Goal: Task Accomplishment & Management: Manage account settings

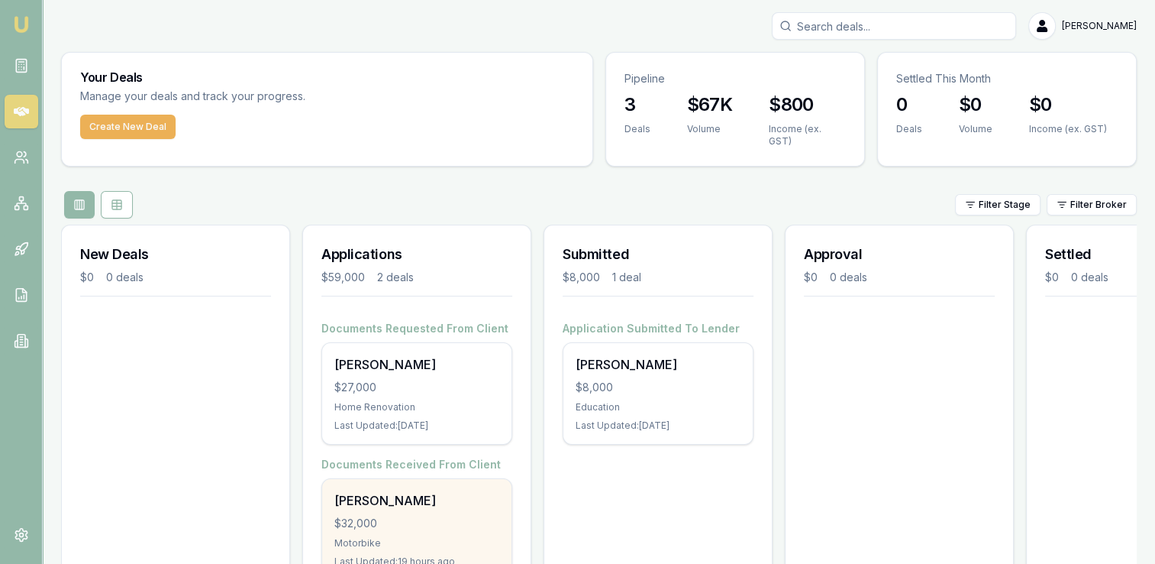
click at [394, 515] on div "$32,000" at bounding box center [416, 522] width 165 height 15
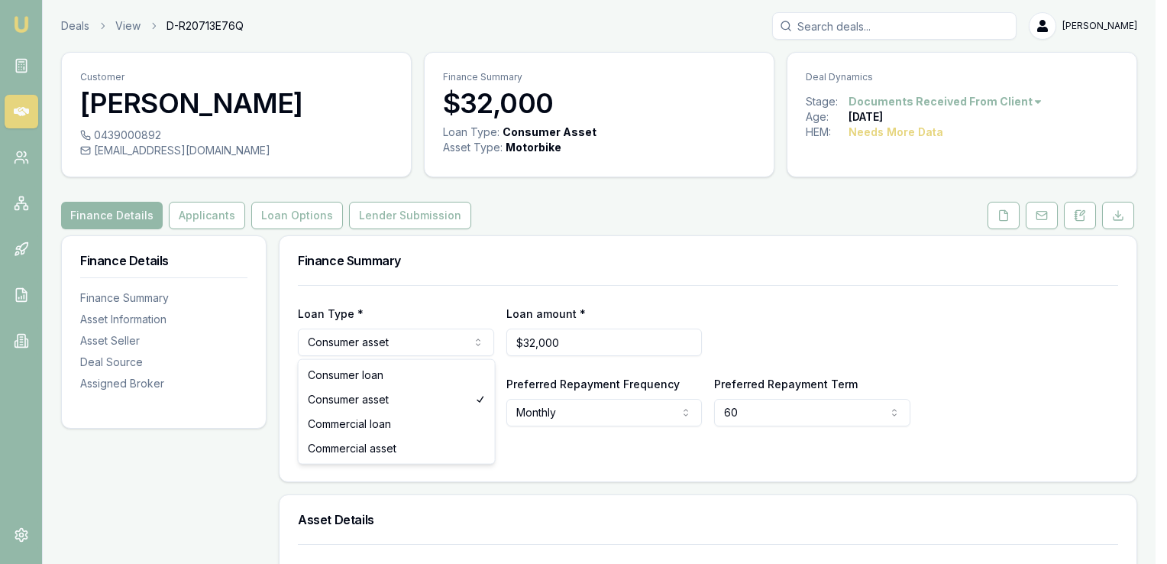
click at [350, 341] on html "Emu Broker Deals View D-R20713E76Q Adam Howell Toggle Menu Customer Michael Kro…" at bounding box center [583, 282] width 1167 height 564
select select "CONSUMER_LOAN"
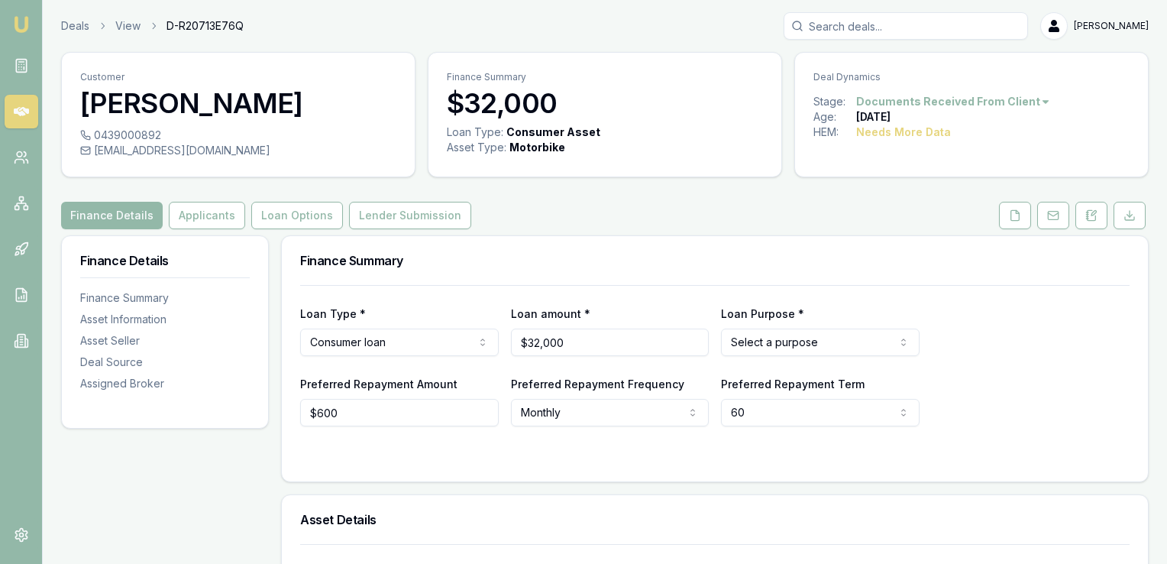
click at [741, 337] on html "Emu Broker Deals View D-R20713E76Q Adam Howell Toggle Menu Customer Michael Kro…" at bounding box center [583, 282] width 1167 height 564
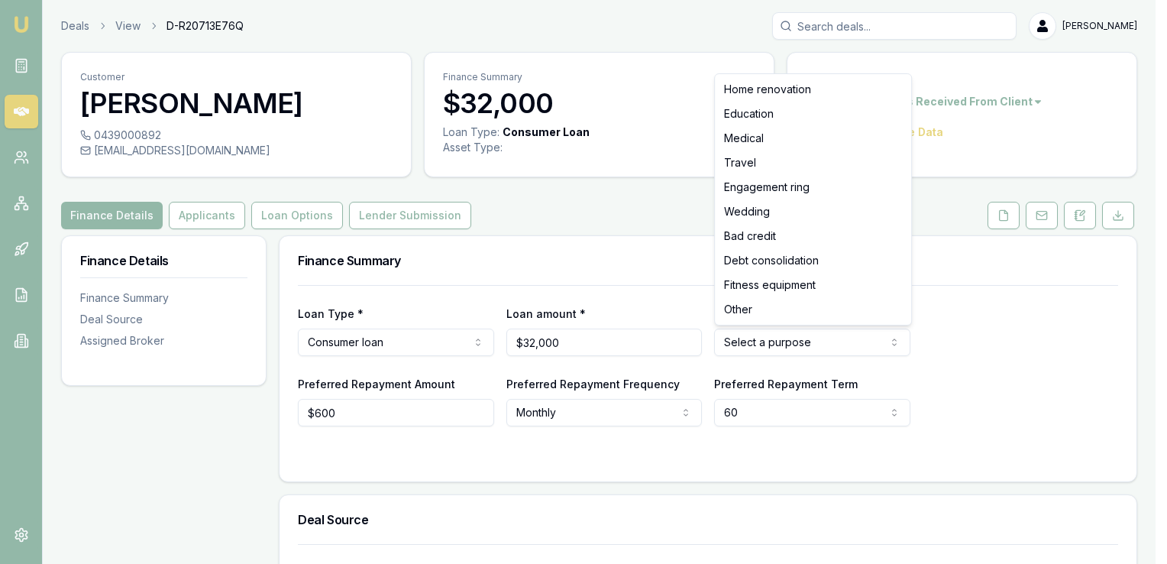
select select "OTHER"
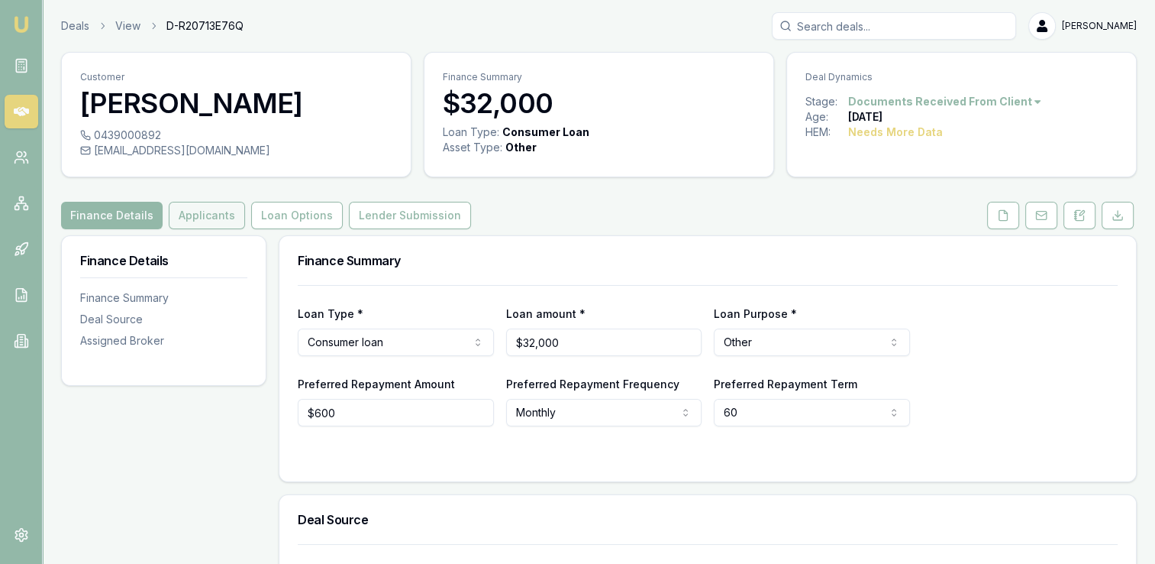
click at [208, 209] on button "Applicants" at bounding box center [207, 215] width 76 height 27
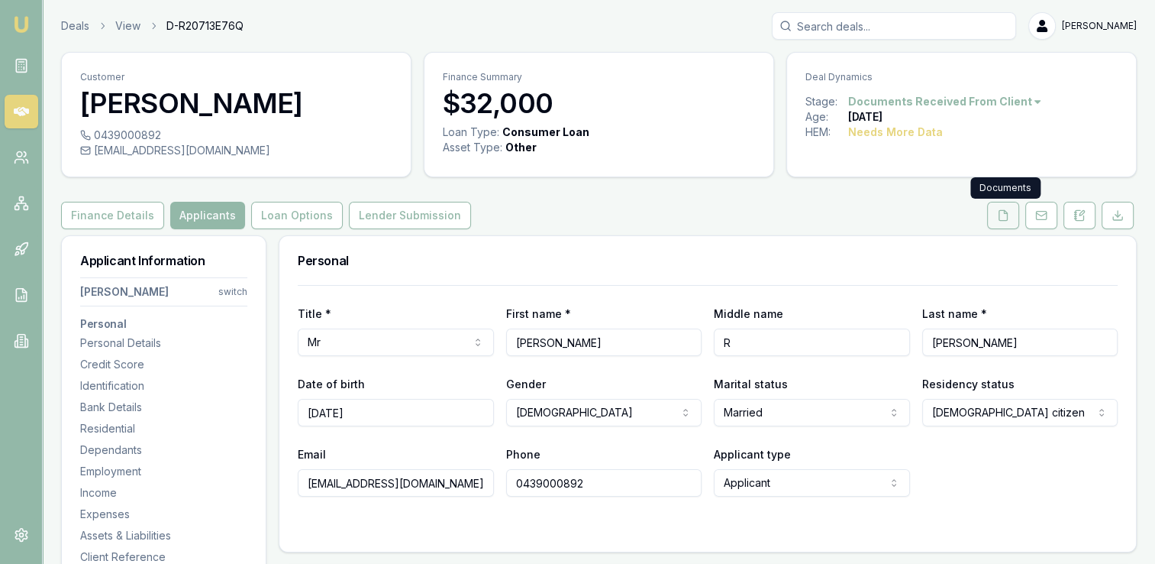
click at [1003, 215] on icon at bounding box center [1003, 215] width 12 height 12
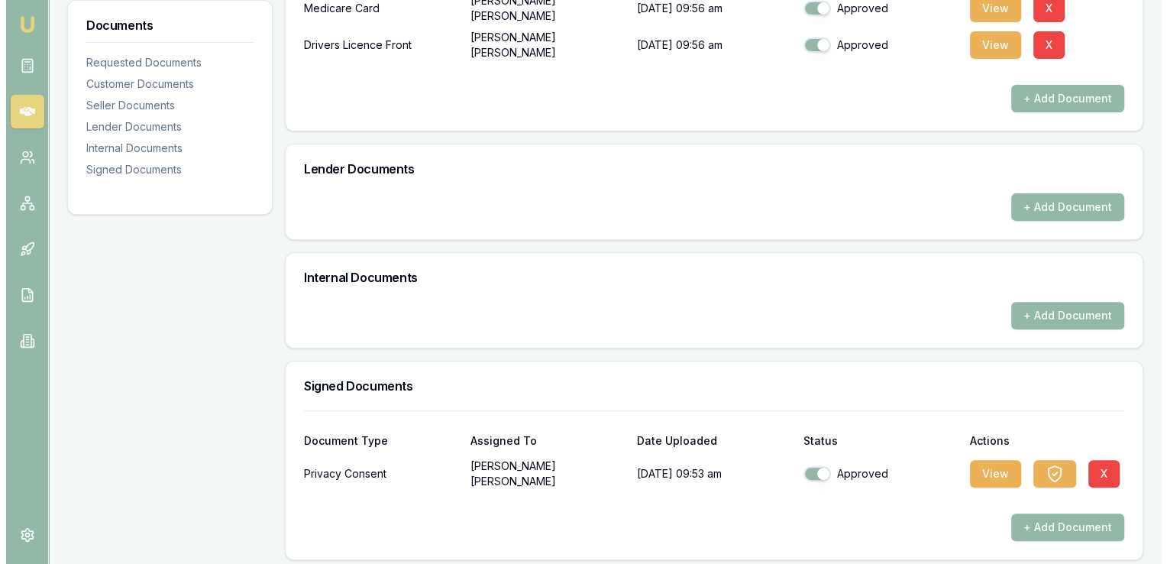
scroll to position [516, 0]
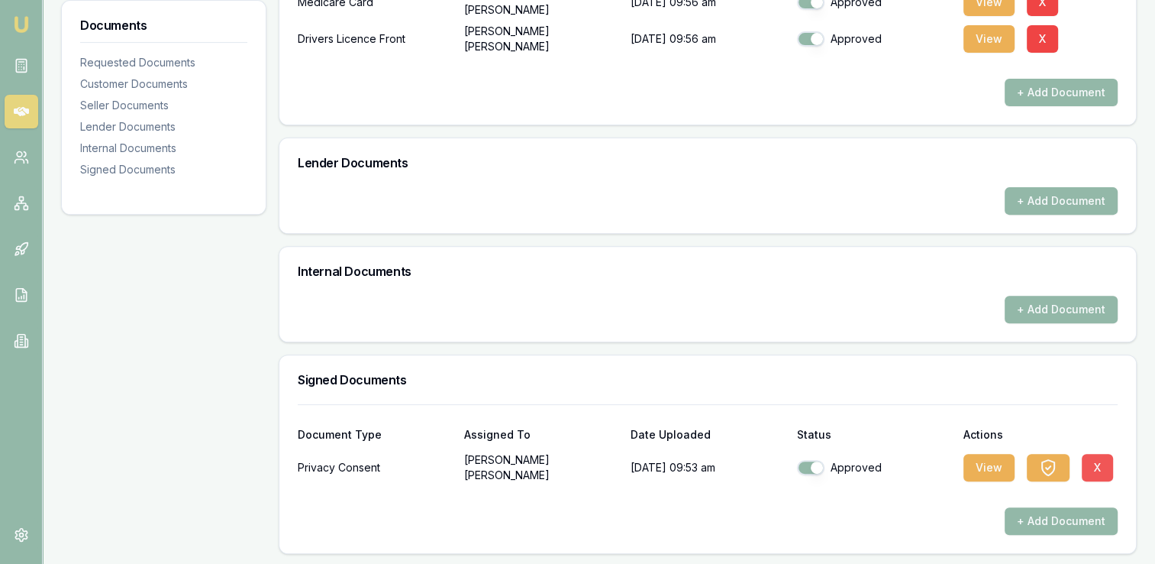
click at [1097, 464] on button "X" at bounding box center [1097, 467] width 31 height 27
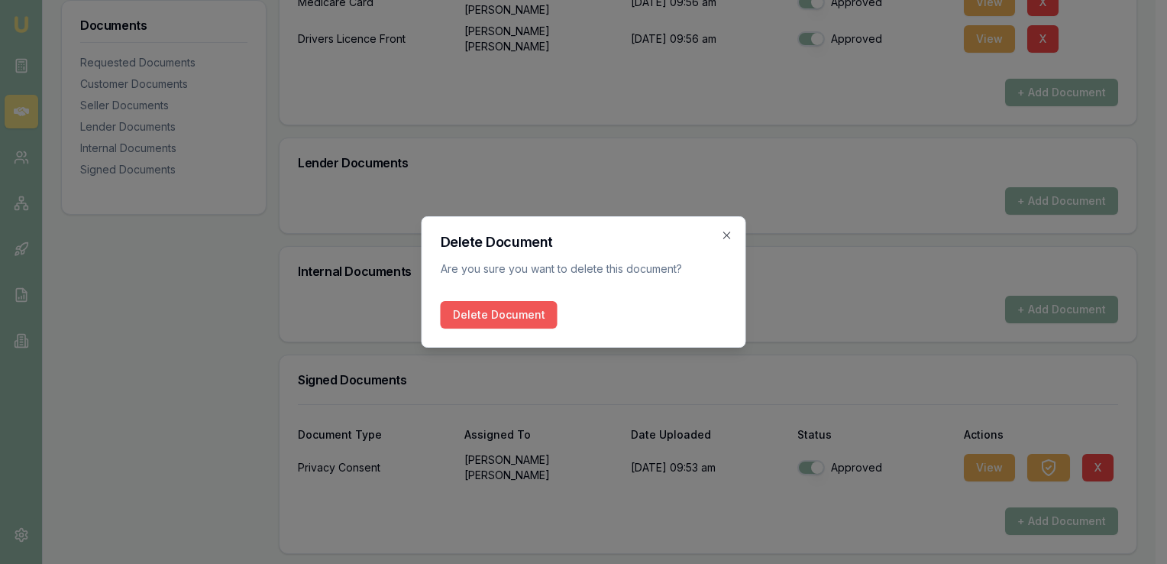
click at [516, 308] on button "Delete Document" at bounding box center [499, 314] width 117 height 27
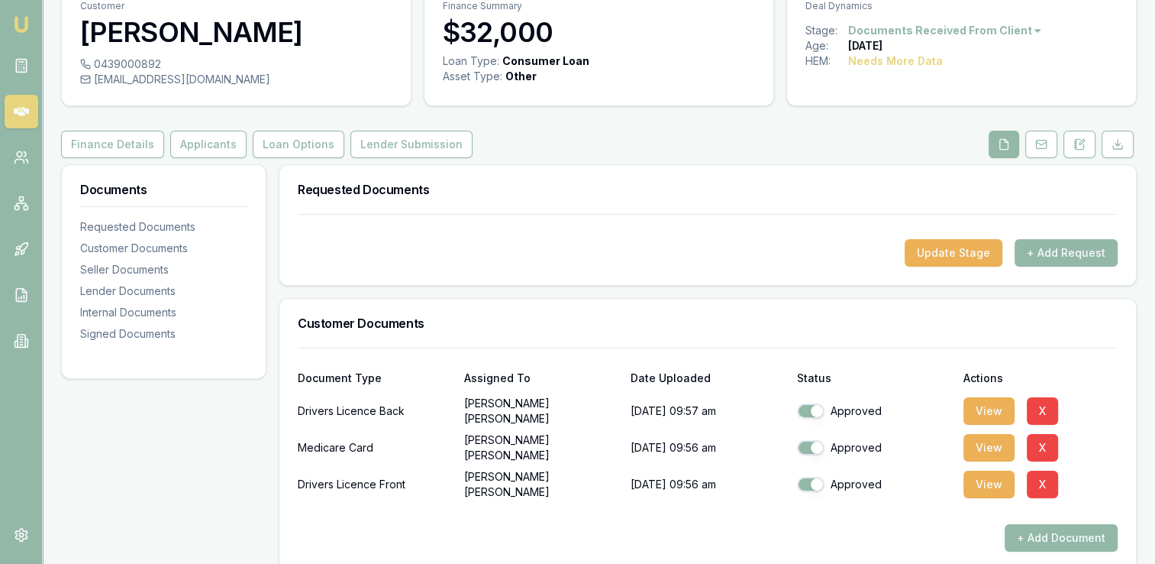
scroll to position [70, 0]
click at [170, 227] on div "Requested Documents" at bounding box center [163, 227] width 167 height 15
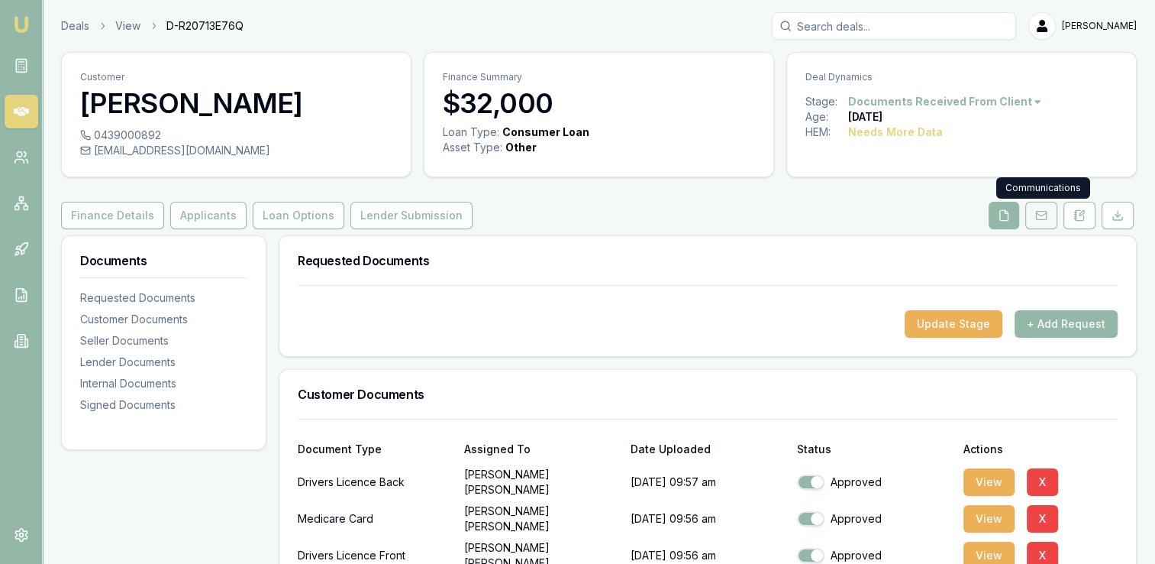
click at [1041, 215] on icon at bounding box center [1041, 215] width 12 height 12
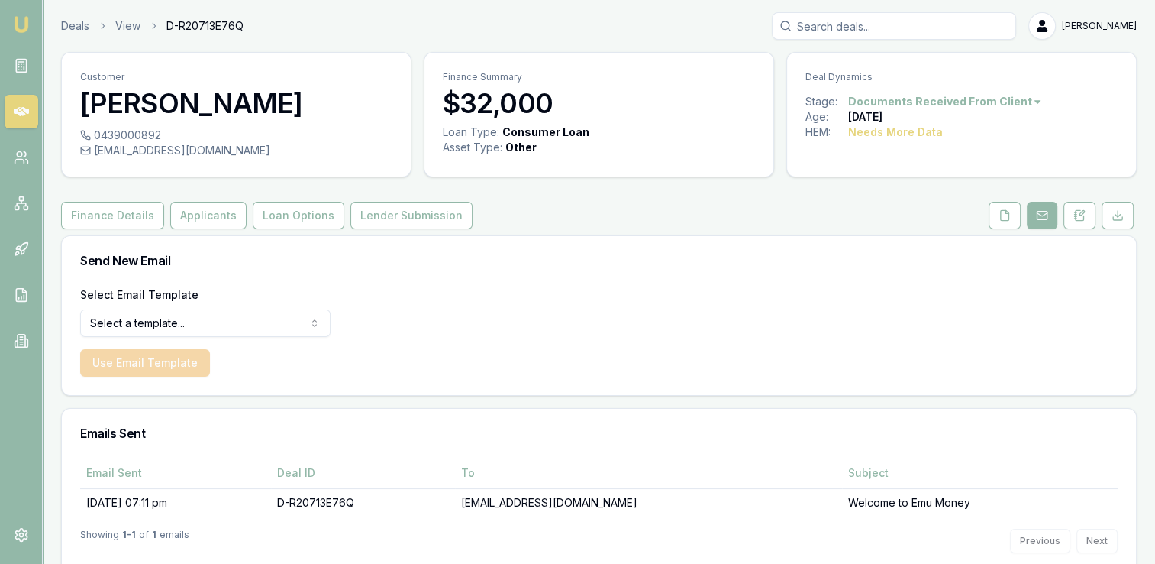
scroll to position [31, 0]
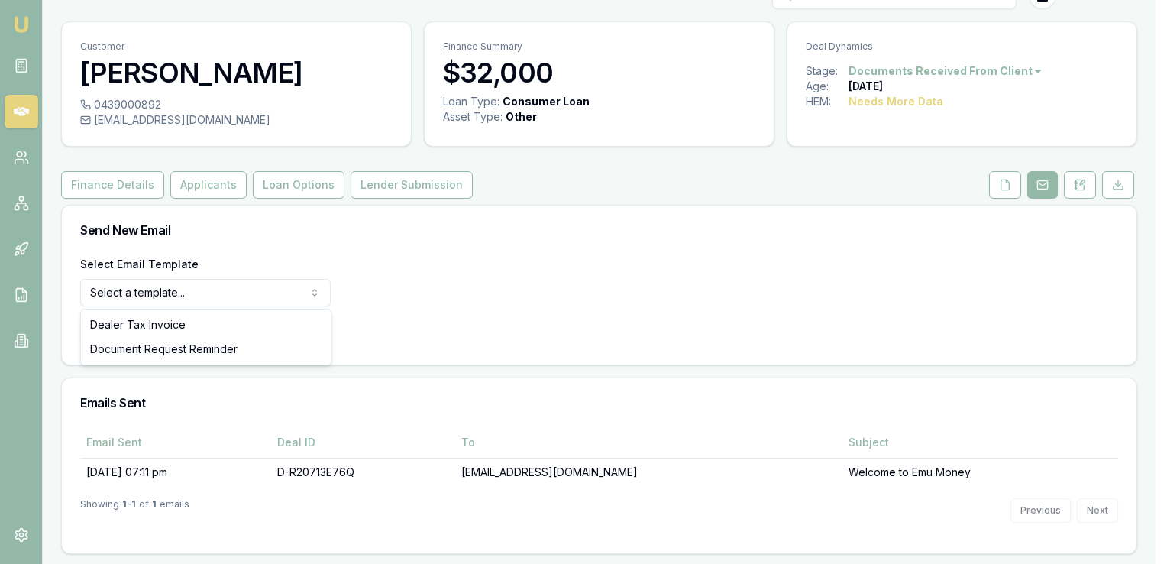
click at [142, 289] on html "Emu Broker Deals View D-R20713E76Q Adam Howell Toggle Menu Customer Michael Kro…" at bounding box center [583, 251] width 1167 height 564
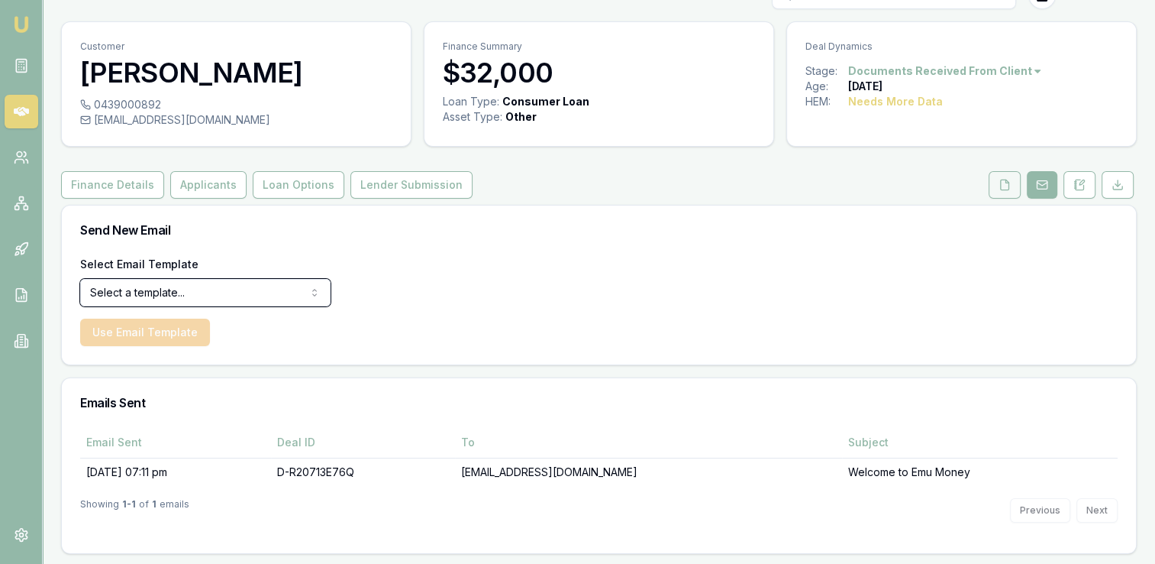
click at [999, 189] on html "Emu Broker Deals View D-R20713E76Q Adam Howell Toggle Menu Customer Michael Kro…" at bounding box center [577, 251] width 1155 height 564
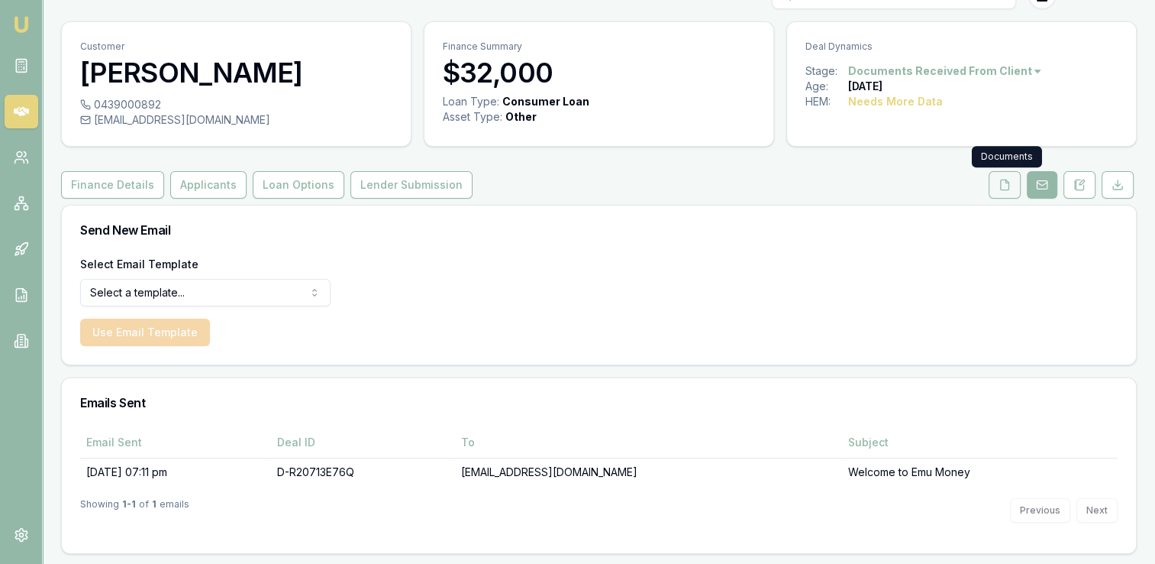
click at [999, 189] on button at bounding box center [1005, 184] width 32 height 27
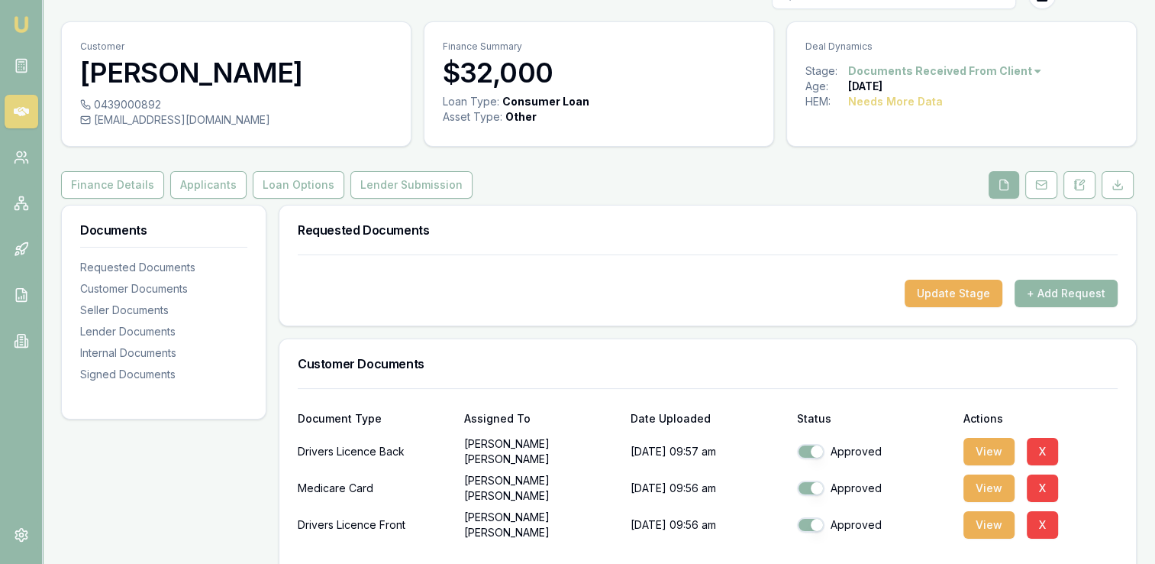
click at [1064, 290] on button "+ Add Request" at bounding box center [1066, 292] width 103 height 27
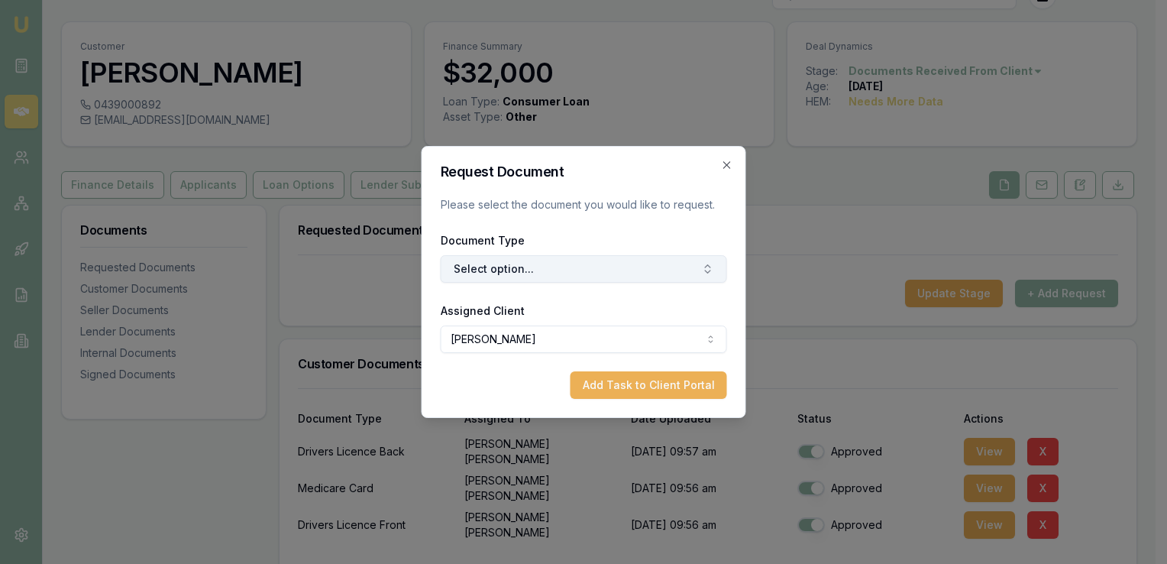
click at [507, 264] on button "Select option..." at bounding box center [584, 268] width 286 height 27
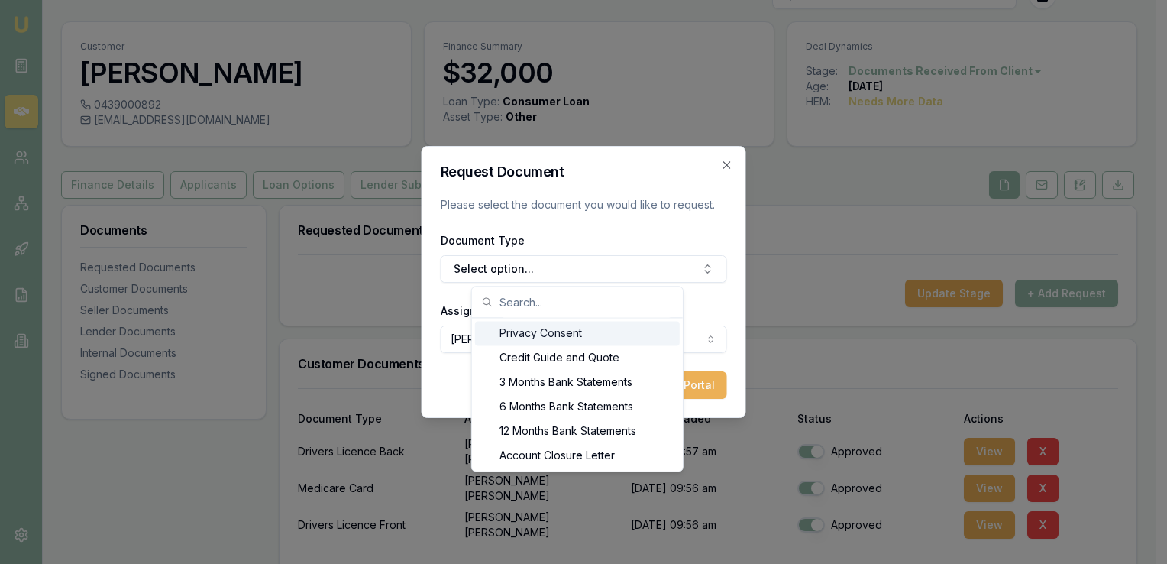
click at [544, 333] on div "Privacy Consent" at bounding box center [577, 333] width 205 height 24
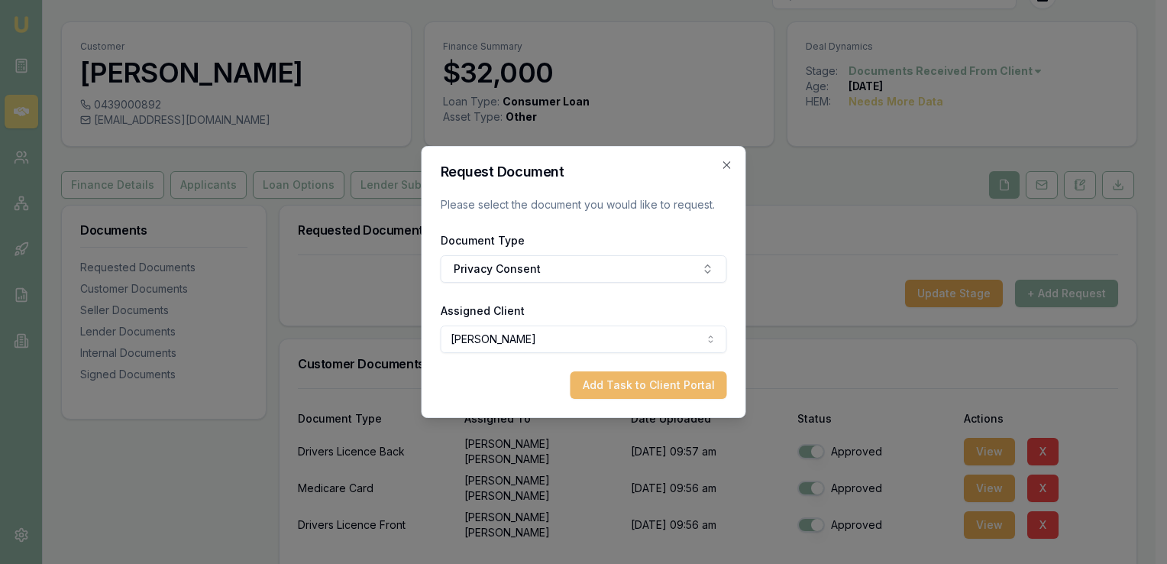
click at [609, 381] on button "Add Task to Client Portal" at bounding box center [648, 384] width 157 height 27
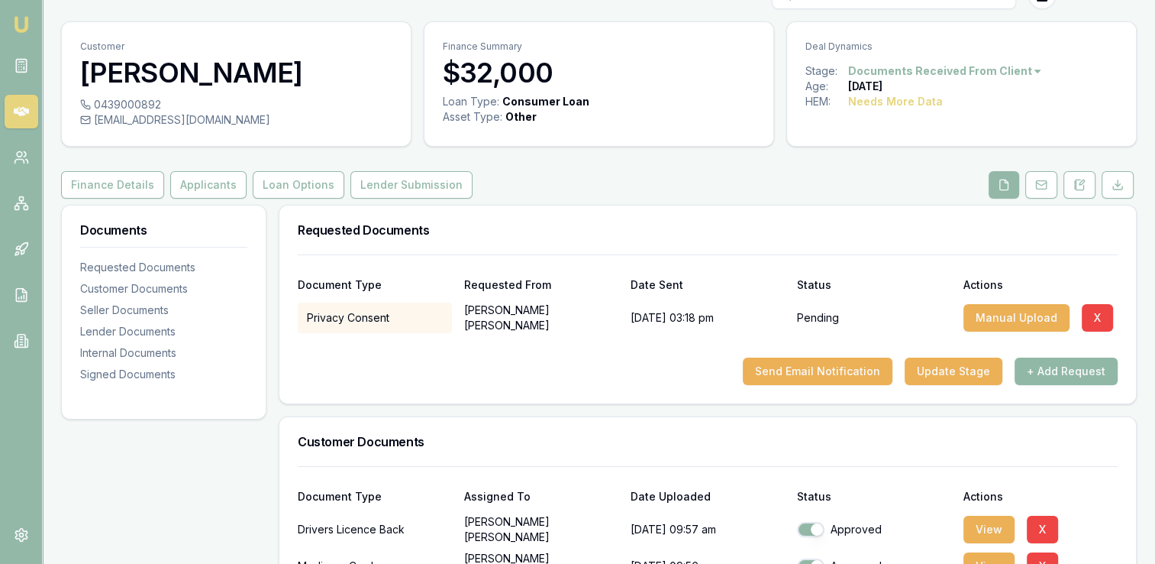
click at [1034, 365] on button "+ Add Request" at bounding box center [1066, 370] width 103 height 27
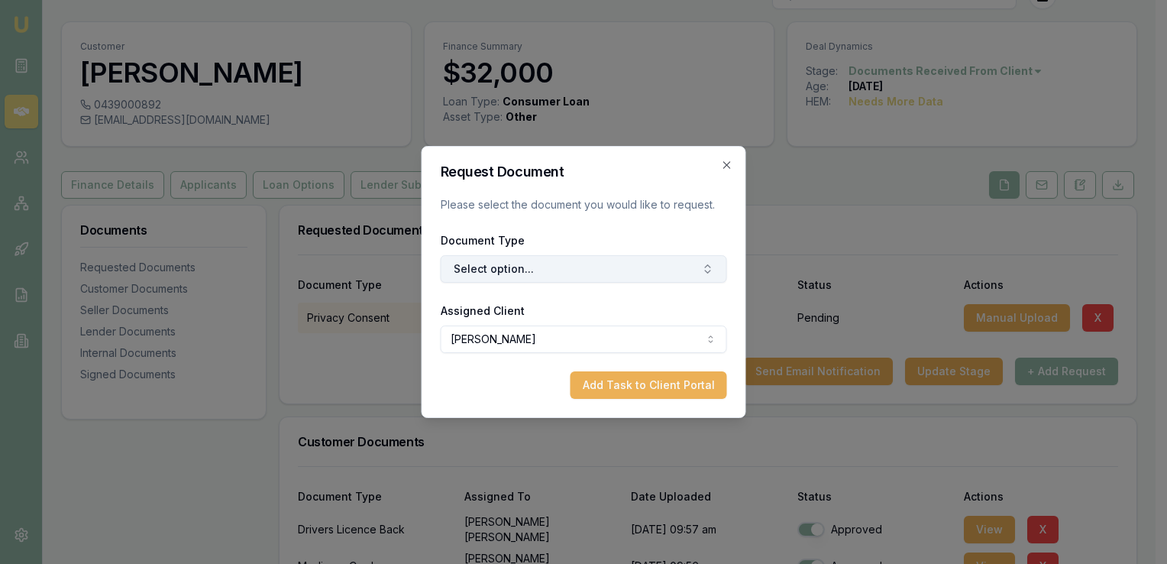
click at [512, 269] on button "Select option..." at bounding box center [584, 268] width 286 height 27
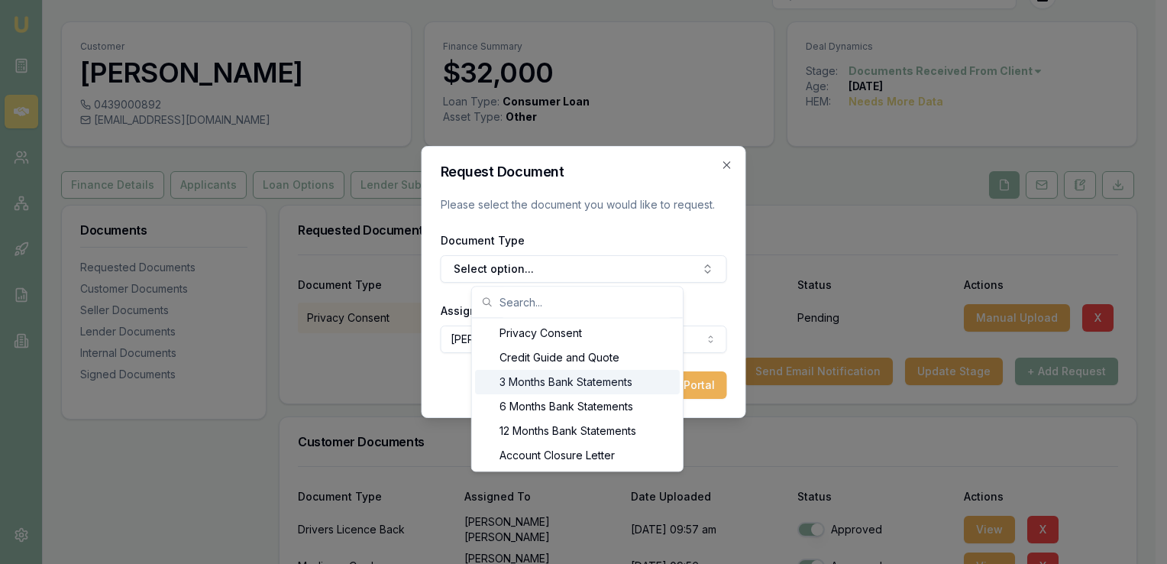
click at [550, 380] on div "3 Months Bank Statements" at bounding box center [577, 382] width 205 height 24
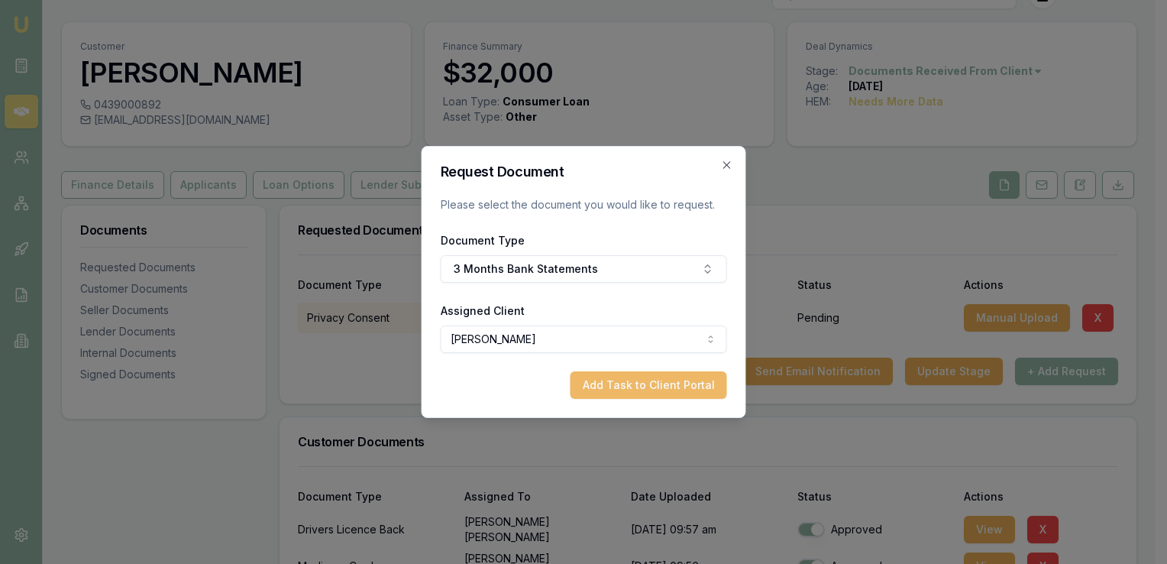
click at [657, 386] on button "Add Task to Client Portal" at bounding box center [648, 384] width 157 height 27
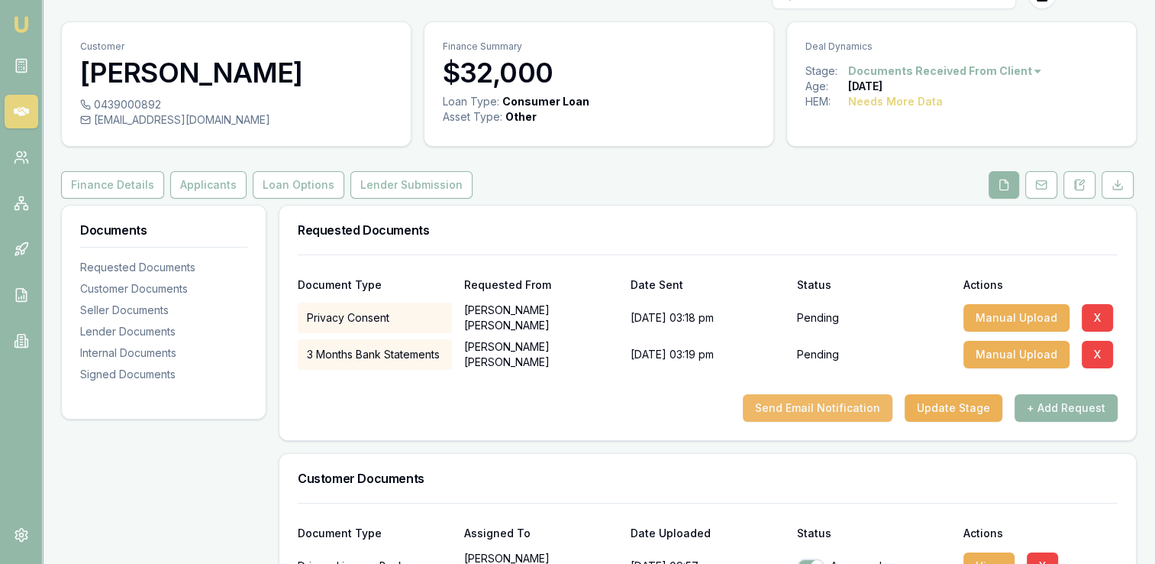
click at [794, 399] on button "Send Email Notification" at bounding box center [818, 407] width 150 height 27
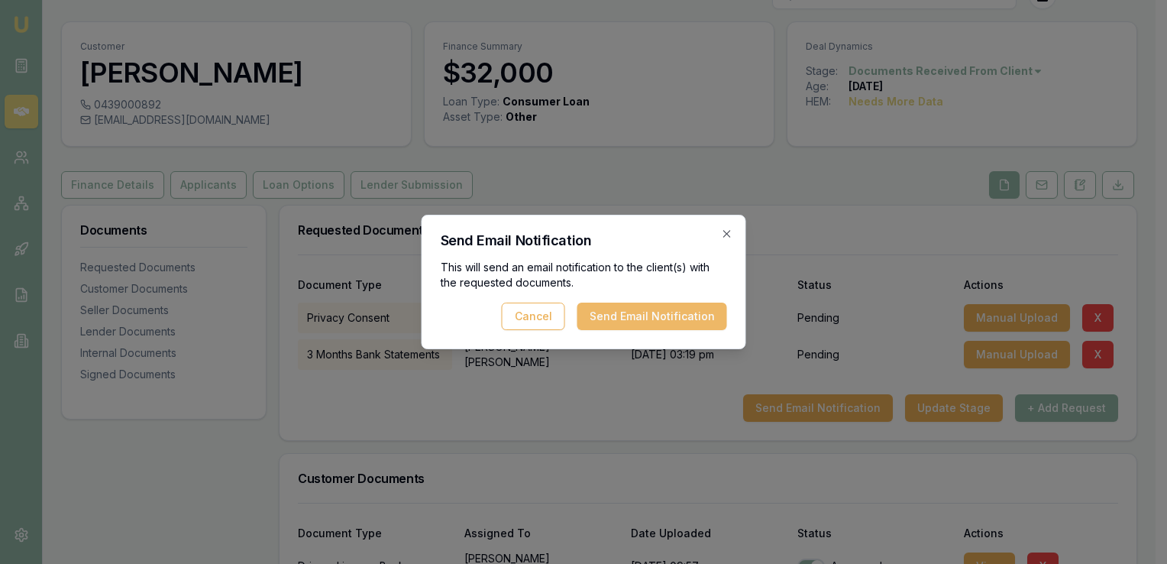
click at [661, 312] on button "Send Email Notification" at bounding box center [652, 315] width 150 height 27
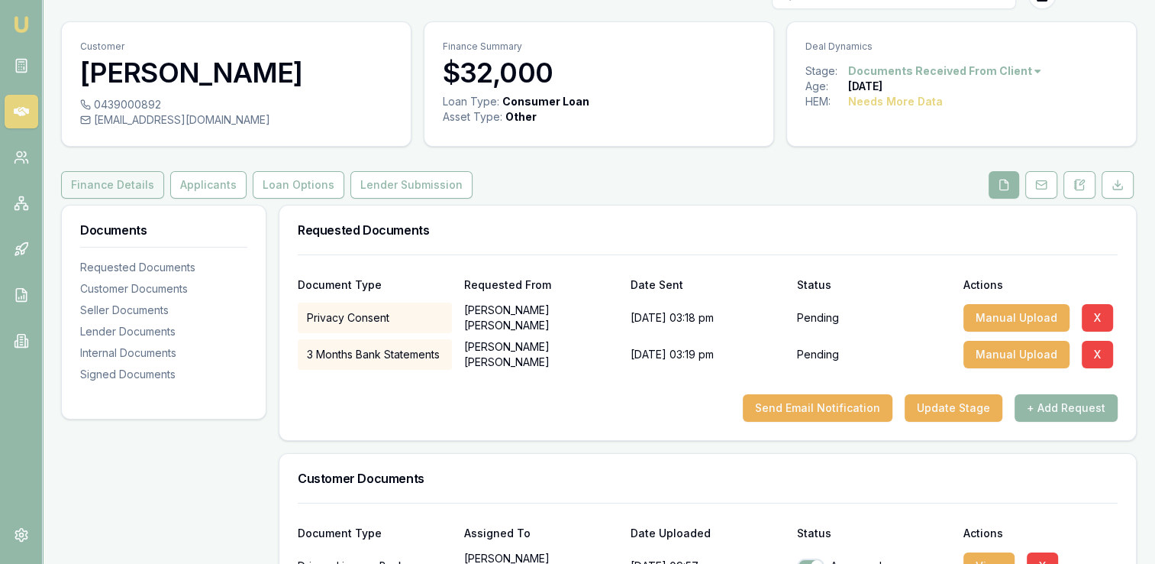
click at [122, 184] on button "Finance Details" at bounding box center [112, 184] width 103 height 27
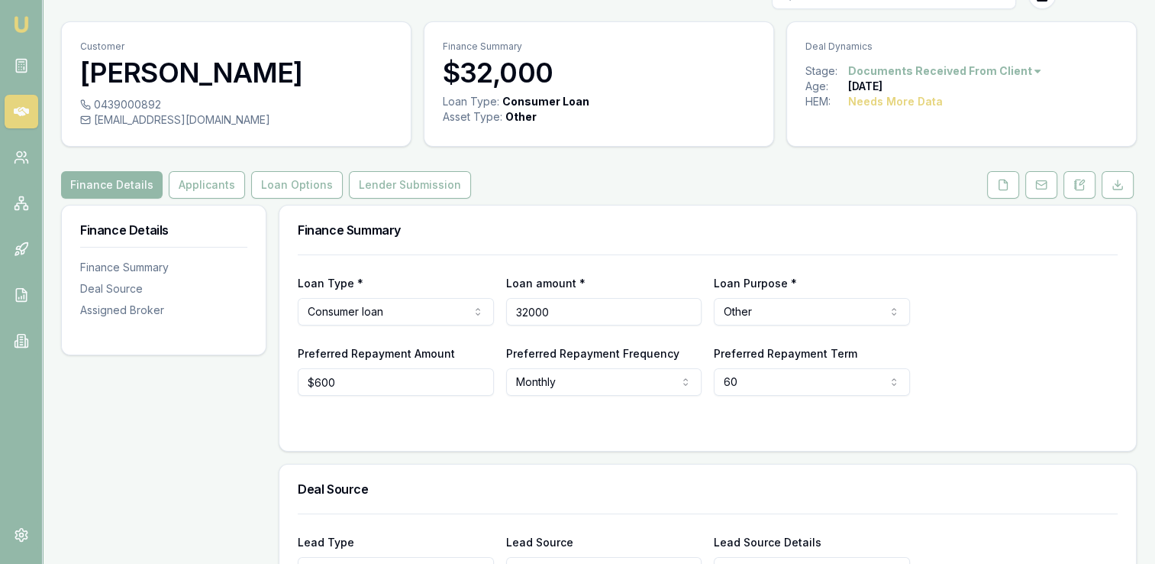
click at [534, 309] on input "32000" at bounding box center [604, 311] width 196 height 27
type input "$35,000"
click at [776, 369] on html "Emu Broker Deals View D-R20713E76Q Adam Howell Toggle Menu Customer Michael Kro…" at bounding box center [577, 251] width 1155 height 564
click at [590, 405] on form "Loan Type * Consumer loan Consumer loan Consumer asset Commercial loan Commerci…" at bounding box center [708, 343] width 820 height 178
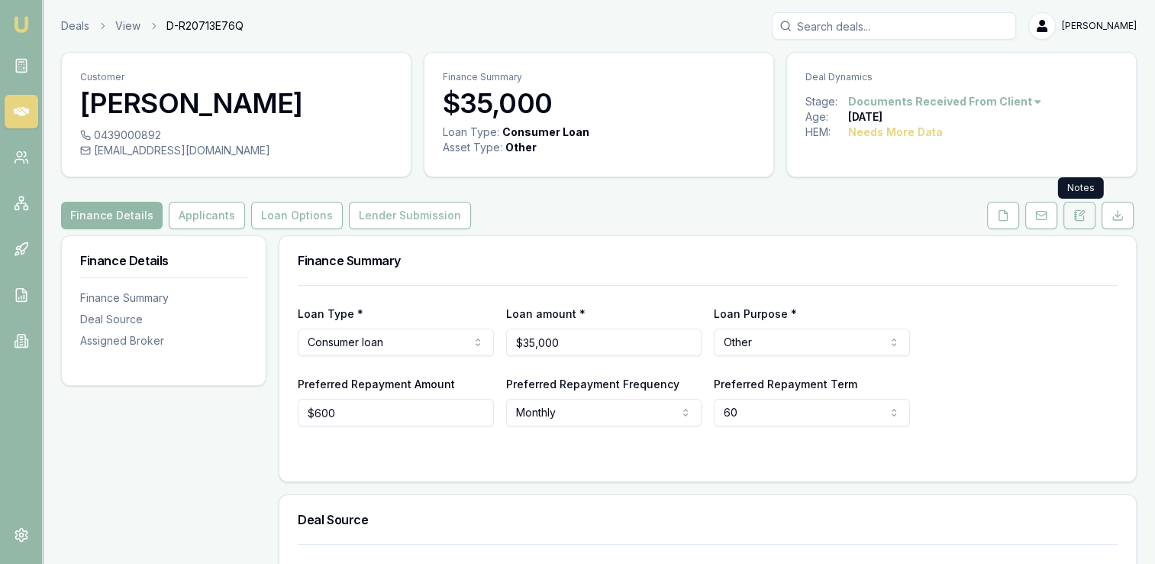
click at [1079, 213] on icon at bounding box center [1080, 215] width 12 height 12
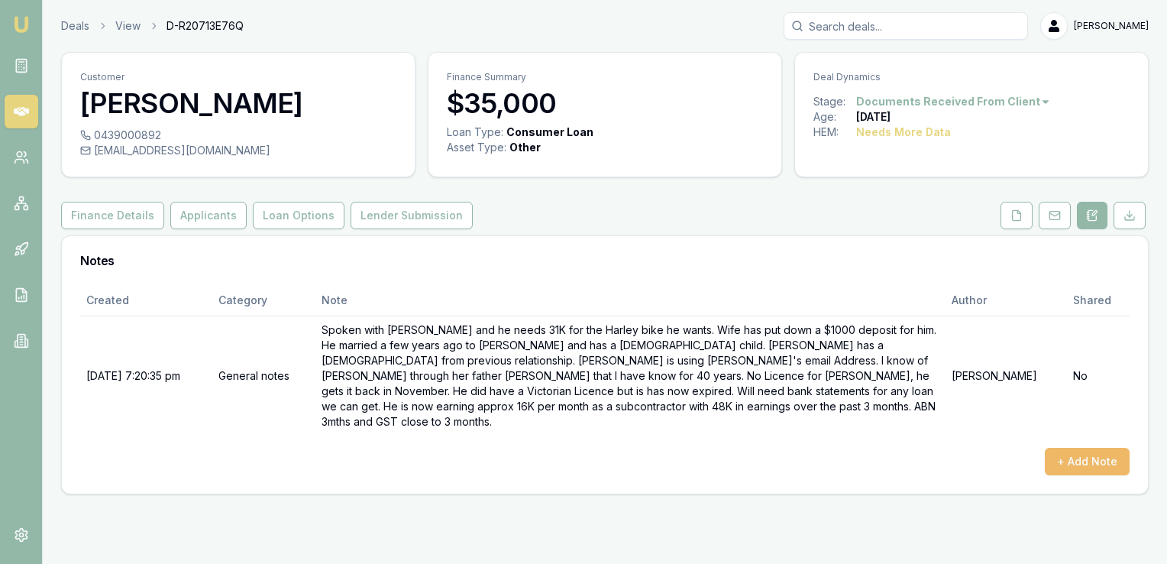
click at [1063, 447] on button "+ Add Note" at bounding box center [1087, 460] width 85 height 27
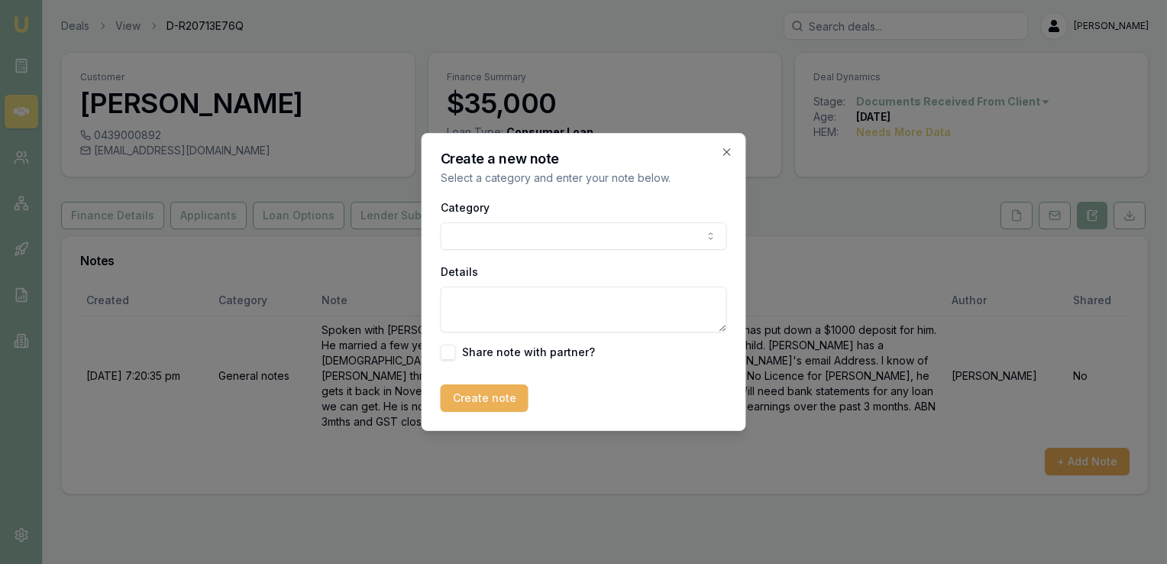
click at [499, 234] on body "Emu Broker Deals View D-R20713E76Q Adam Howell Toggle Menu Customer Michael Kro…" at bounding box center [583, 282] width 1167 height 564
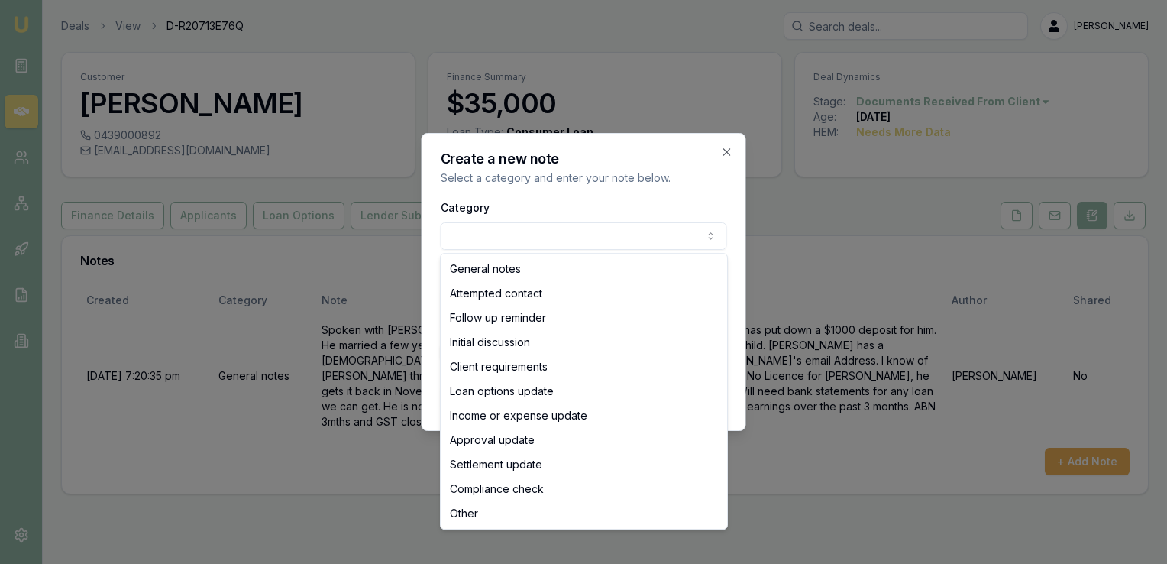
select select "CLIENT_REQUIREMENTS"
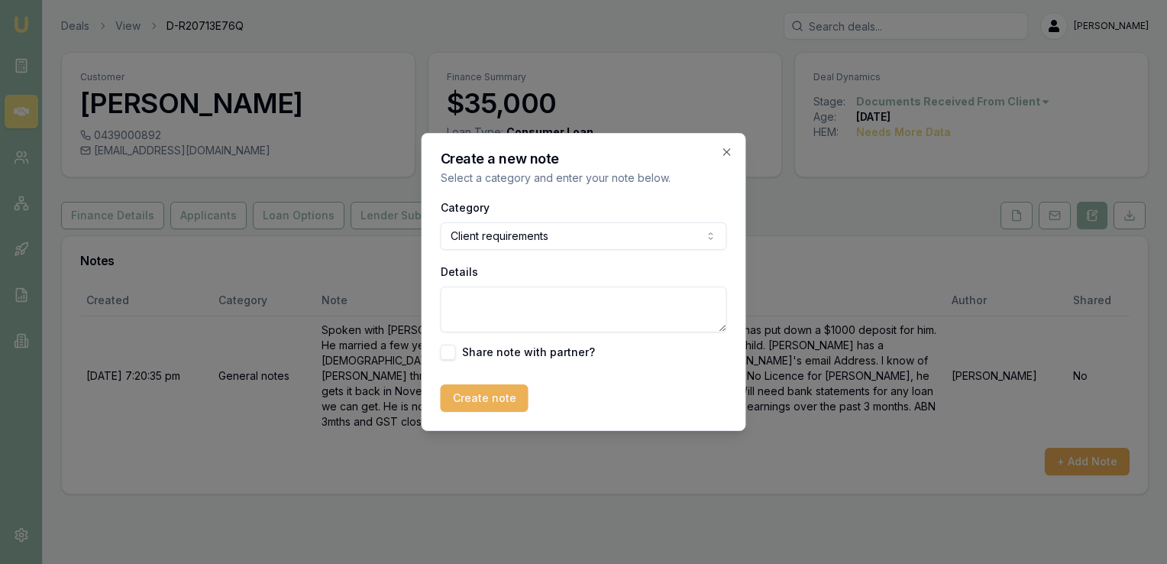
click at [469, 299] on textarea "Details" at bounding box center [584, 309] width 286 height 46
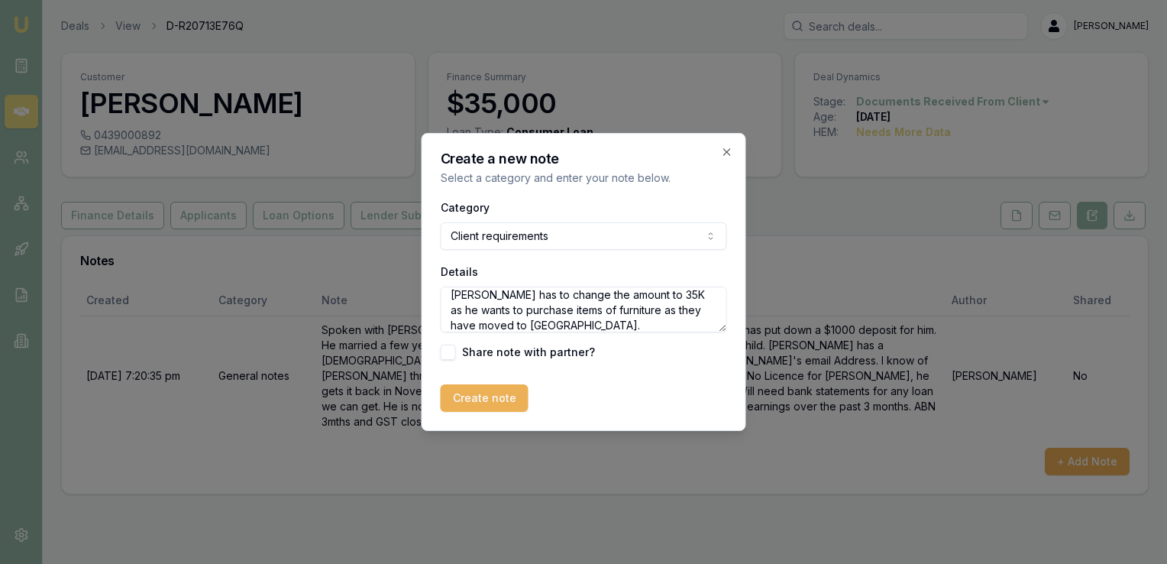
click at [512, 296] on textarea "Michael has to change the amount to 35K as he wants to purchase items of furnit…" at bounding box center [584, 309] width 286 height 46
type textarea "Michael has asked to change the amount to 35K as he wants to purchase items of …"
click at [498, 396] on button "Create note" at bounding box center [485, 397] width 88 height 27
